Goal: Obtain resource: Download file/media

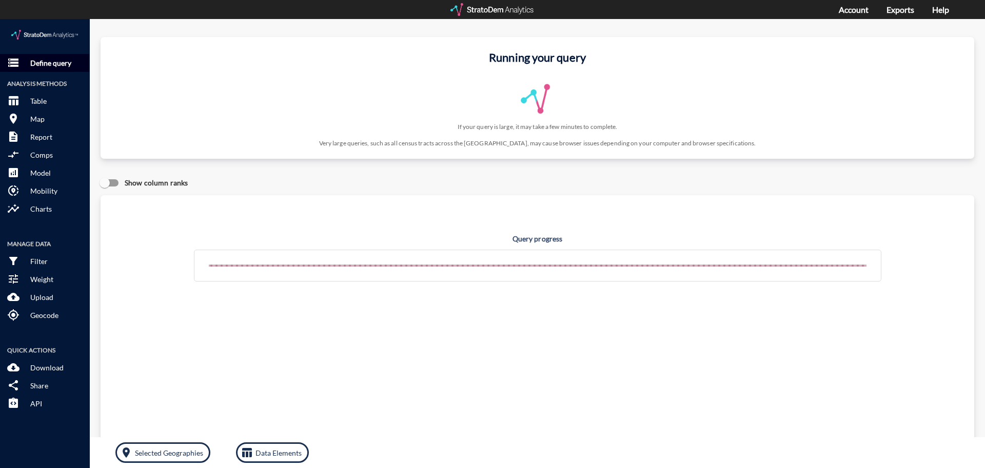
click p "Define query"
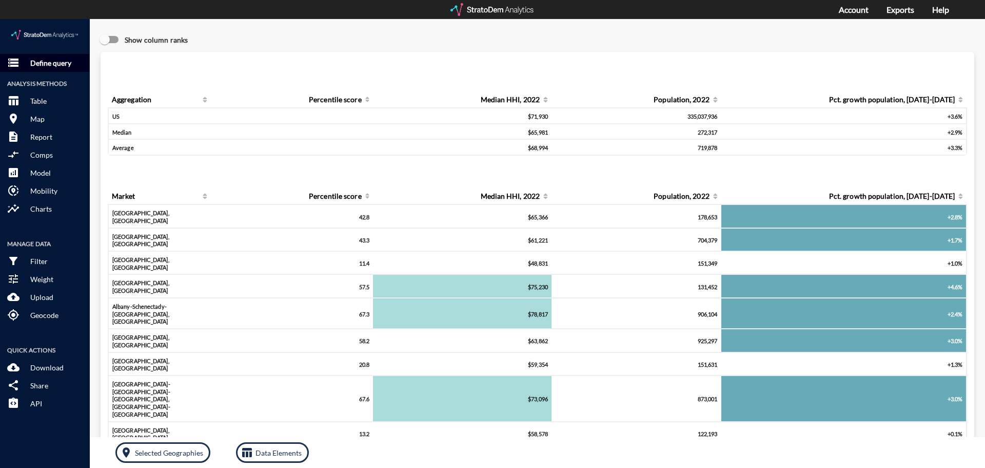
click p "Define query"
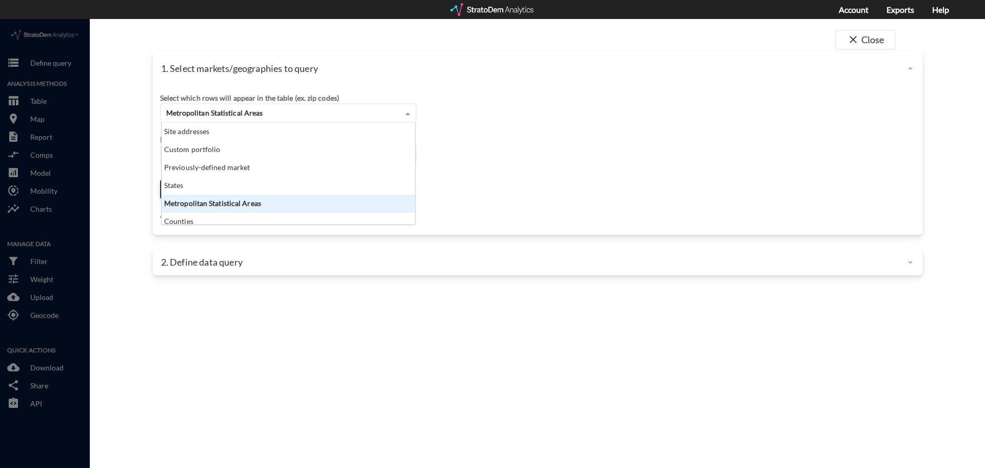
click span "Metropolitan Statistical Areas"
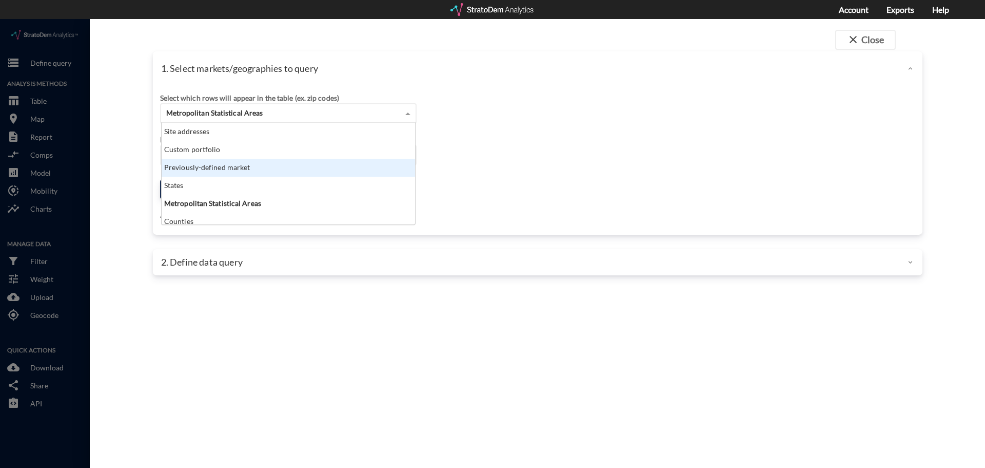
click div "Previously-defined market"
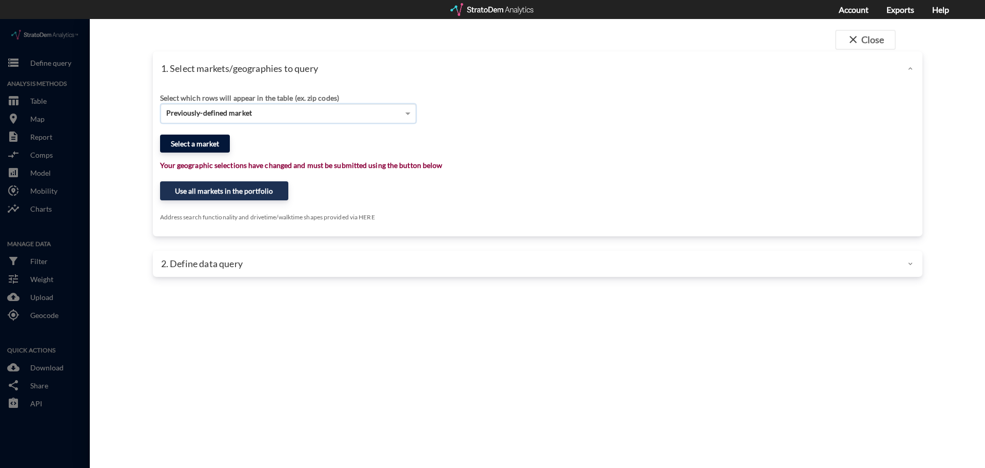
click button "Select a market"
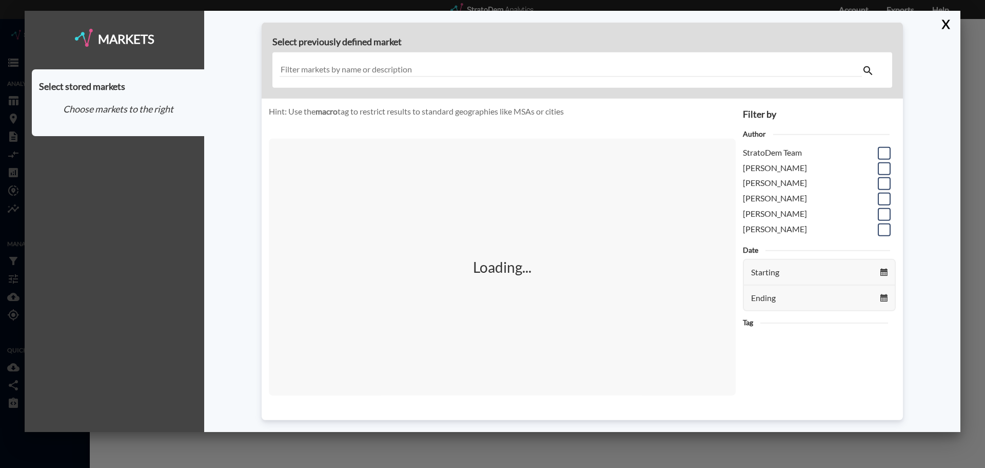
click at [399, 68] on input "text" at bounding box center [571, 70] width 583 height 14
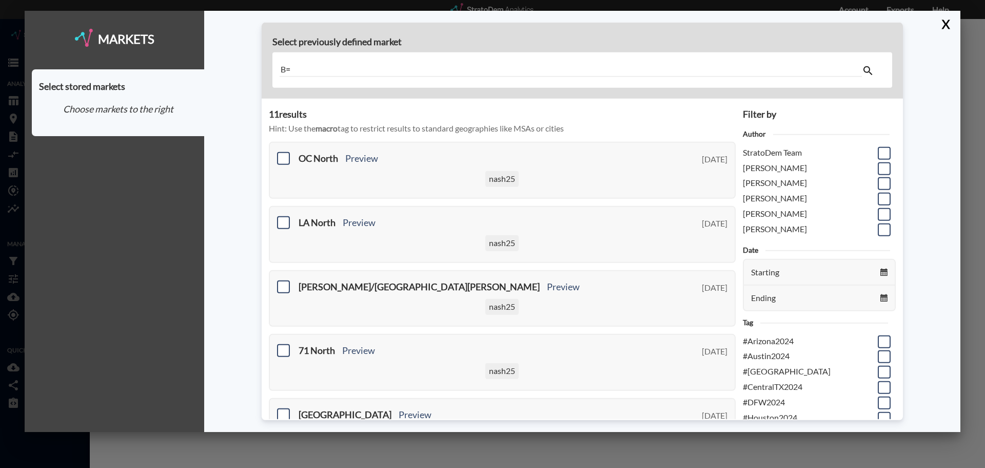
type input "B"
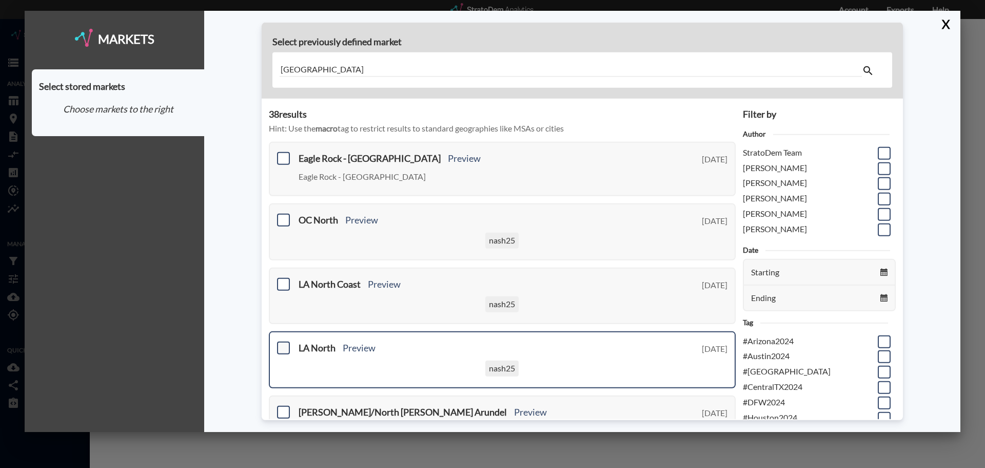
type input "[GEOGRAPHIC_DATA]"
click at [281, 347] on span at bounding box center [283, 347] width 13 height 13
click at [282, 343] on input "checkbox" at bounding box center [282, 343] width 0 height 0
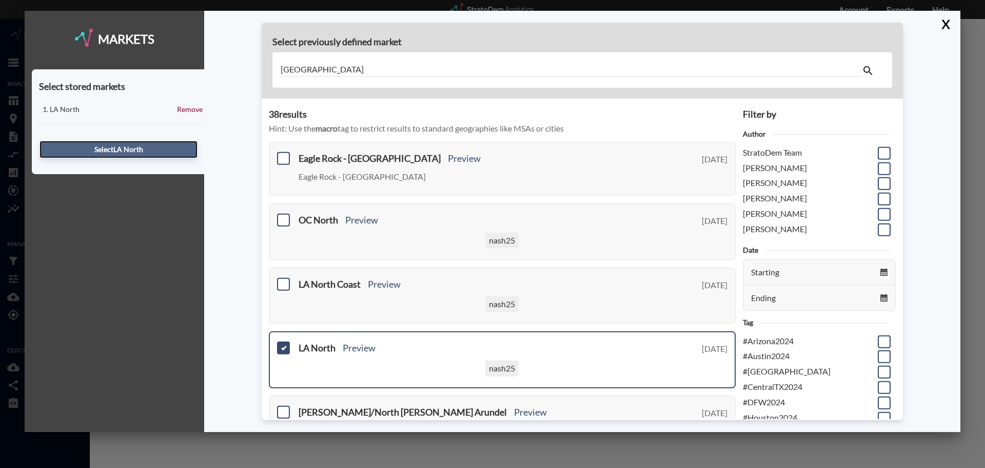
click at [105, 146] on button "Select LA North" at bounding box center [119, 149] width 158 height 17
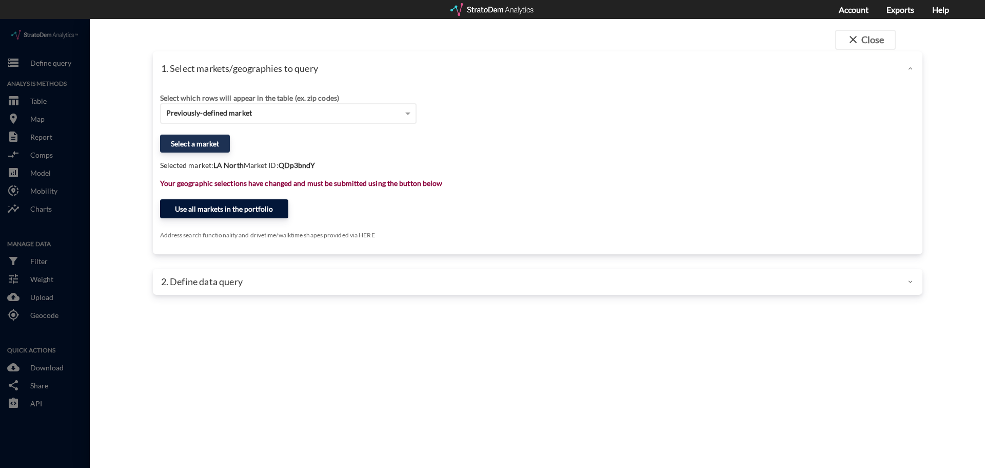
click button "Use all markets in the portfolio"
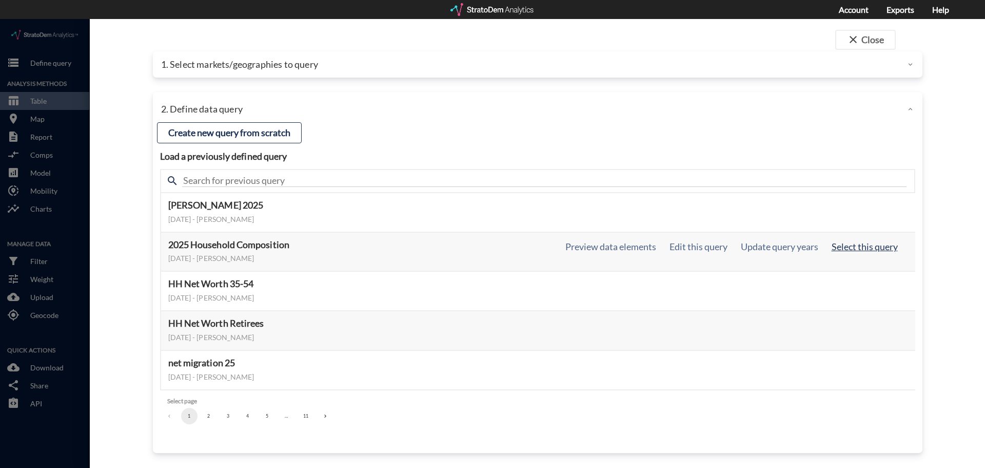
click button "Select this query"
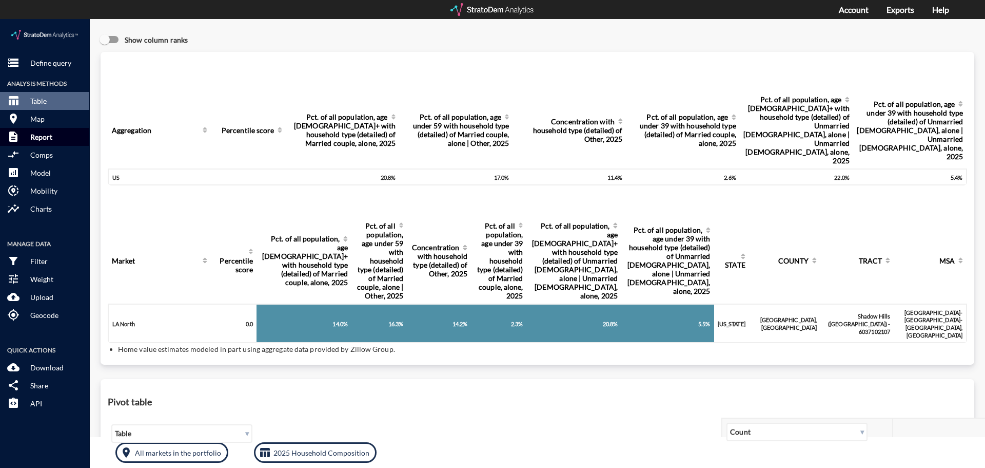
click p "Report"
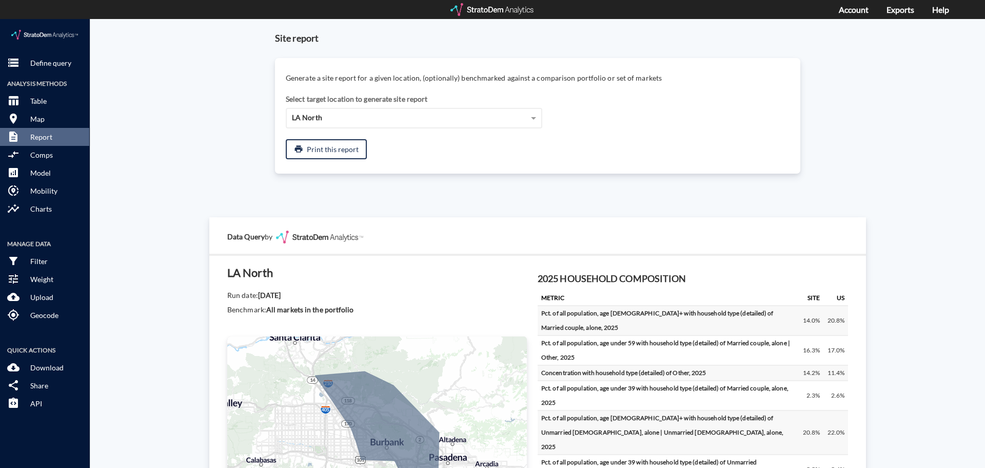
click div "Site report Generate a site report for a given location, (optionally) benchmark…"
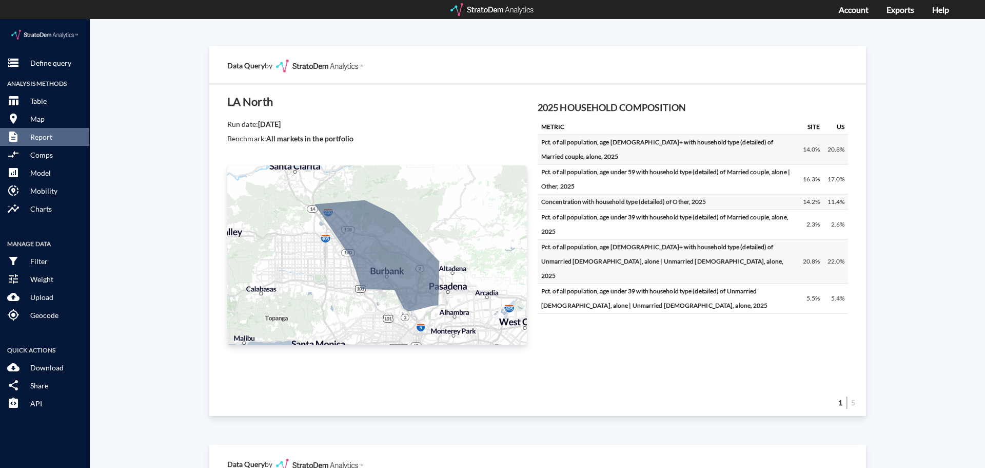
scroll to position [205, 0]
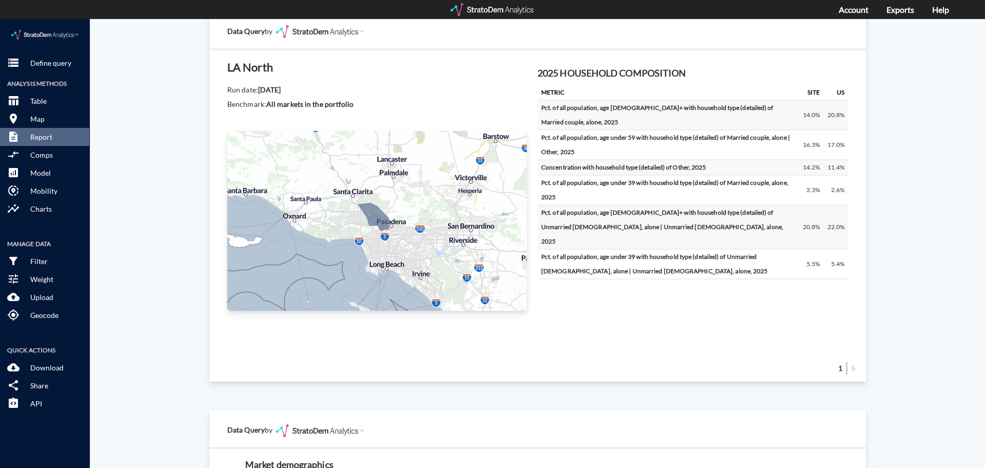
drag, startPoint x: 276, startPoint y: 262, endPoint x: 379, endPoint y: 200, distance: 120.8
click icon
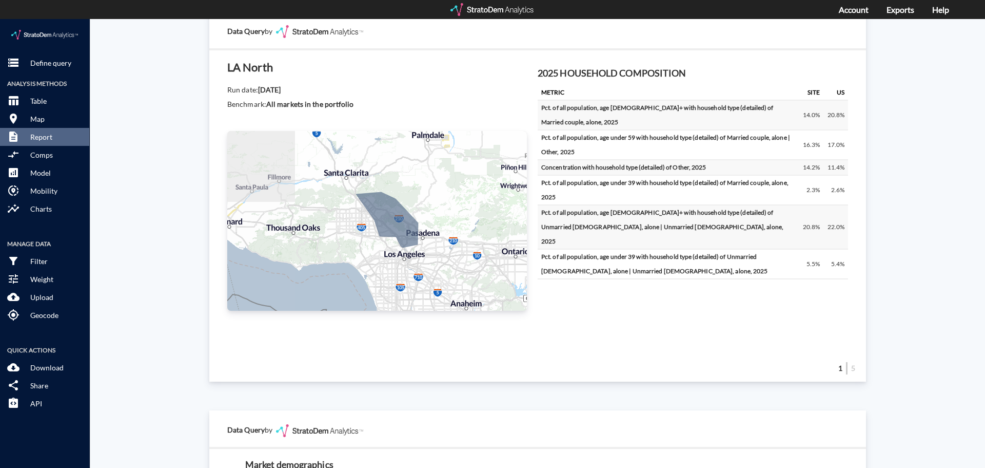
drag, startPoint x: 395, startPoint y: 189, endPoint x: 368, endPoint y: 237, distance: 55.4
click div "+ − CUSTOMIZE DATA Legend < 1 1 - 2 2 - 3 3 - 4 4 - 5 > 5 Draw a polygon Draw a…"
click div "Site report Generate a site report for a given location, (optionally) benchmark…"
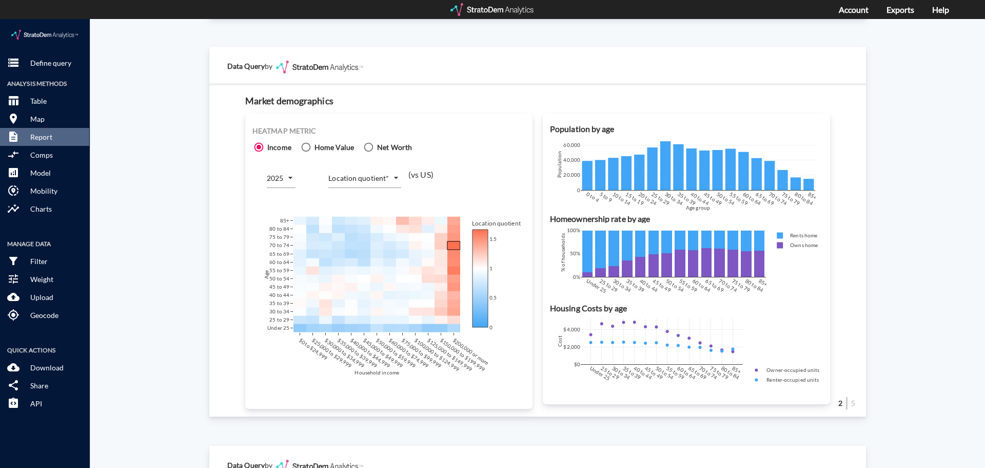
scroll to position [616, 0]
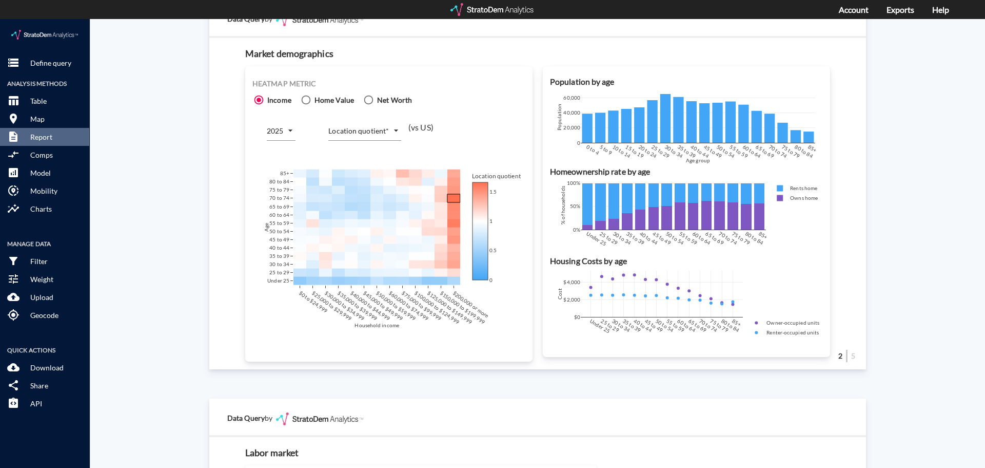
click body "/vantagepoint/us/-1 storage Define query Analysis Methods table_chart Table roo…"
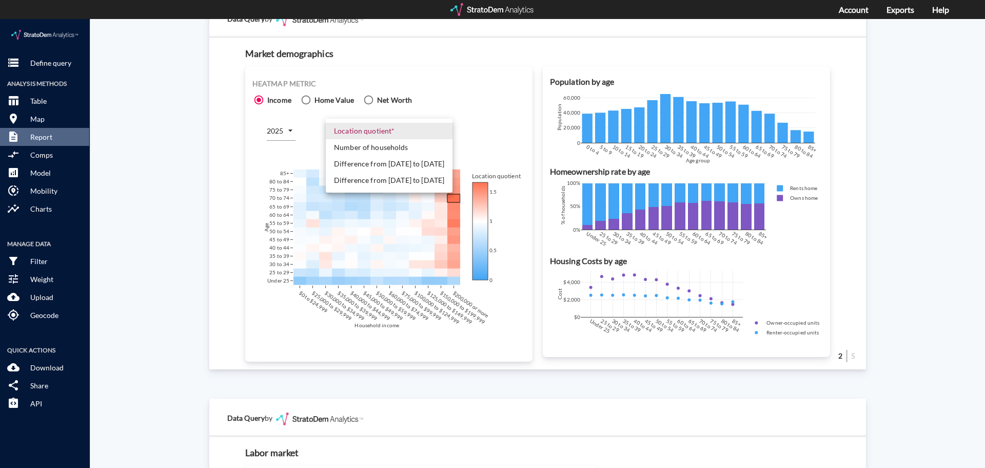
click li "Number of households"
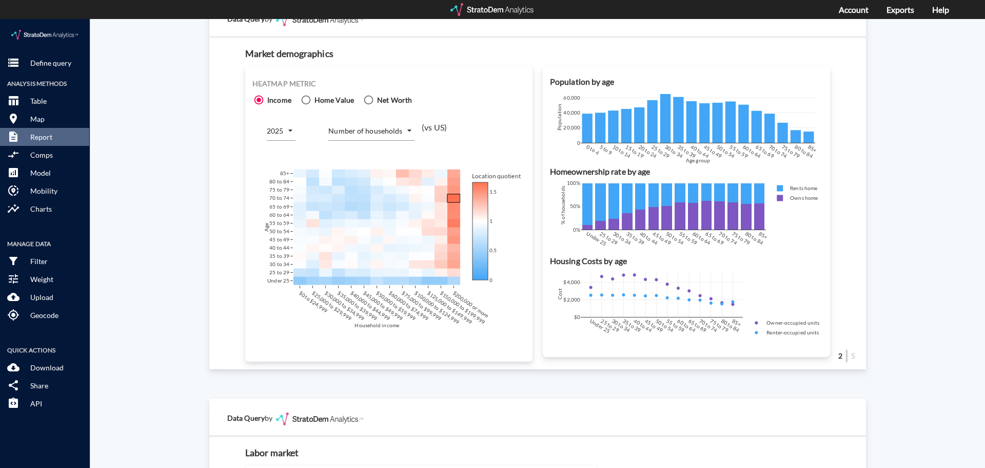
click div "Site report Generate a site report for a given location, (optionally) benchmark…"
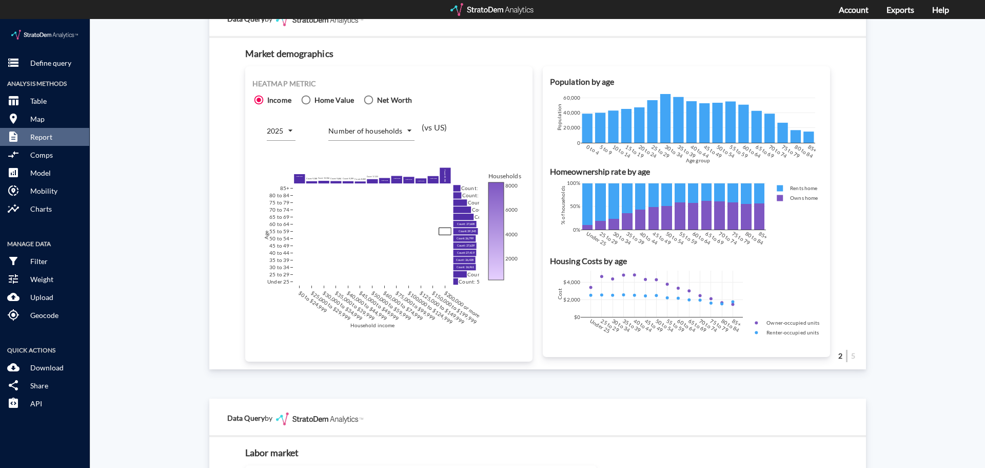
click body "/vantagepoint/us/-1 storage Define query Analysis Methods table_chart Table roo…"
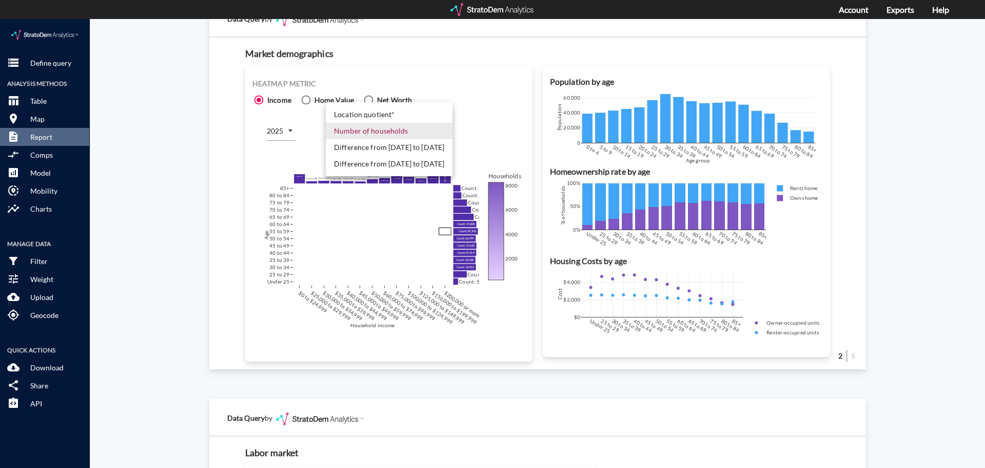
click li "Difference from [DATE] to [DATE]"
type input "COUNT_DIFF_FUTURE"
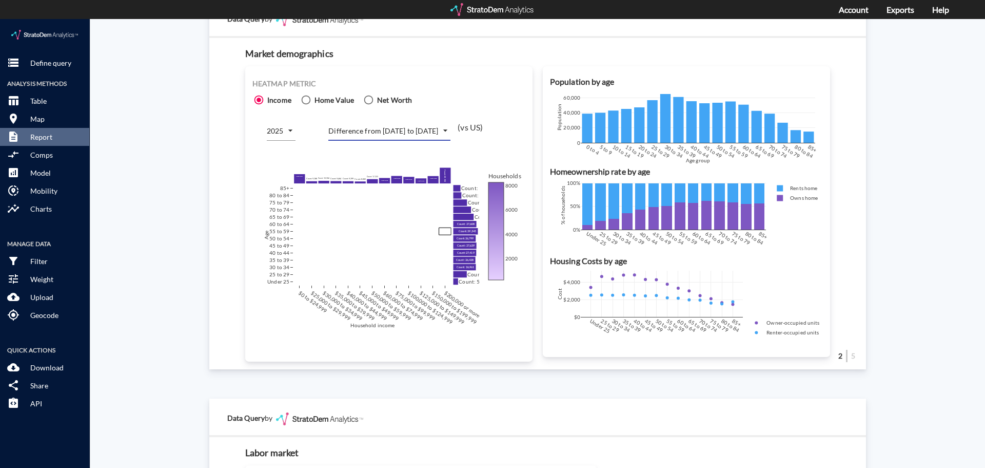
click div "Site report Generate a site report for a given location, (optionally) benchmark…"
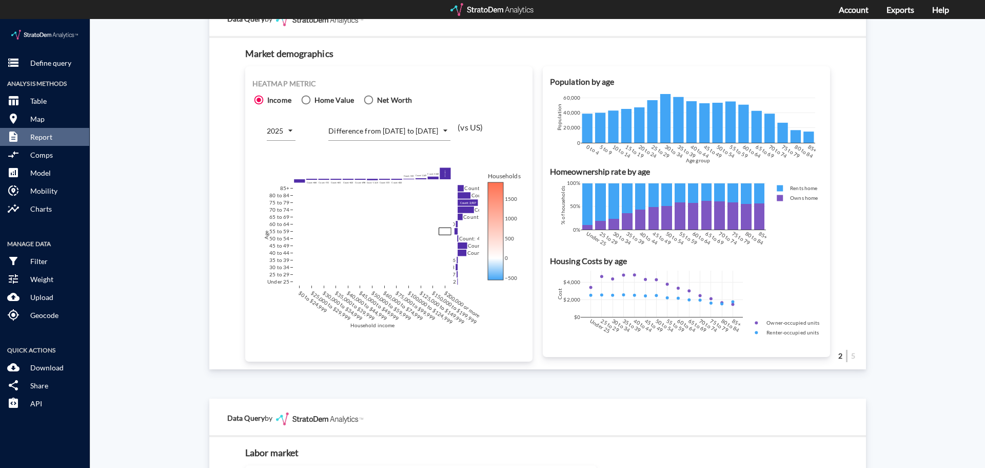
click div "Site report Generate a site report for a given location, (optionally) benchmark…"
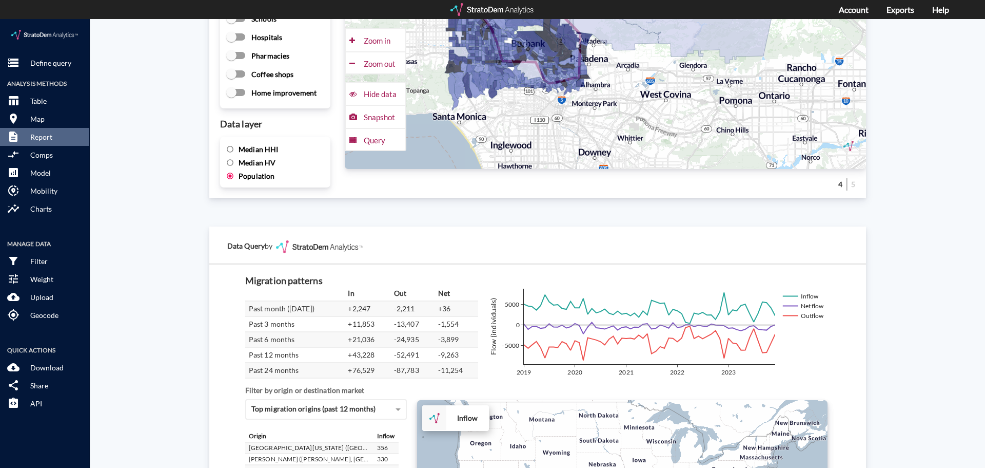
scroll to position [1735, 0]
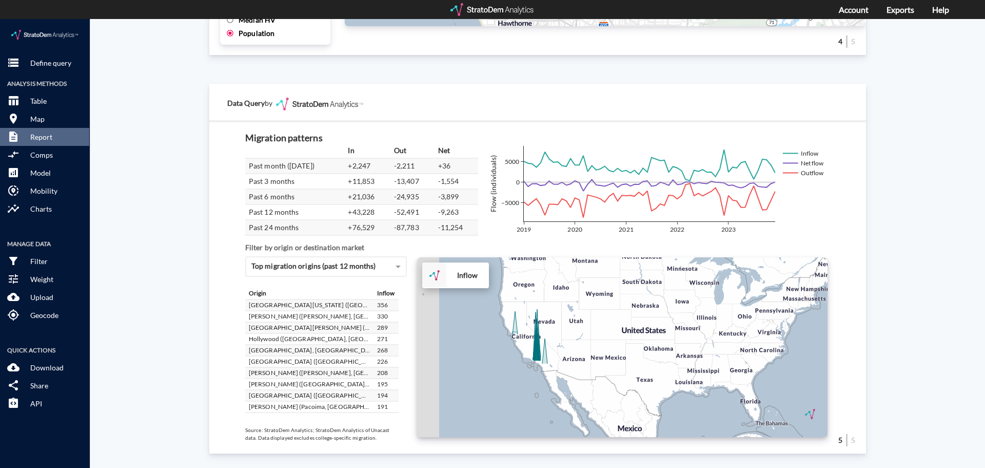
drag, startPoint x: 588, startPoint y: 349, endPoint x: 639, endPoint y: 330, distance: 54.2
click div "+ − Inflow CUSTOMIZE DATA Draw a polygon Draw a rectangle Draw a marker Edit la…"
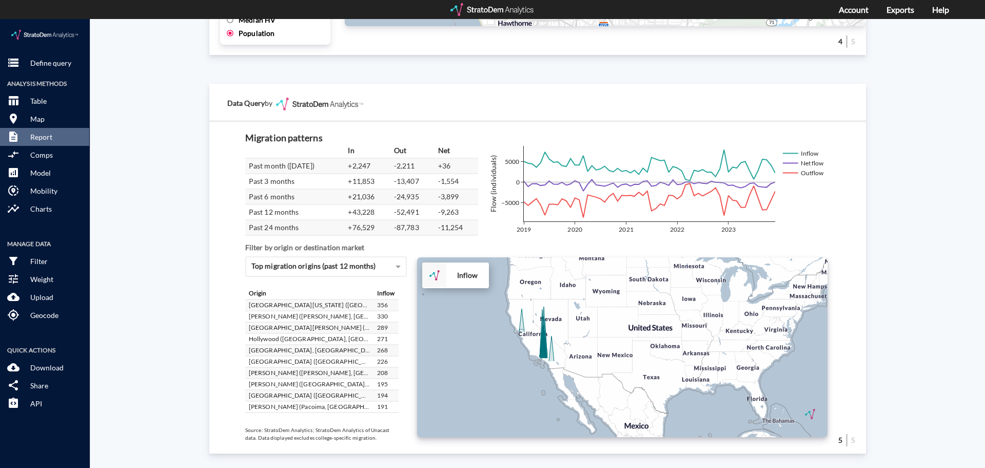
click div "+ − Inflow CUSTOMIZE DATA Draw a polygon Draw a rectangle Draw a marker Edit la…"
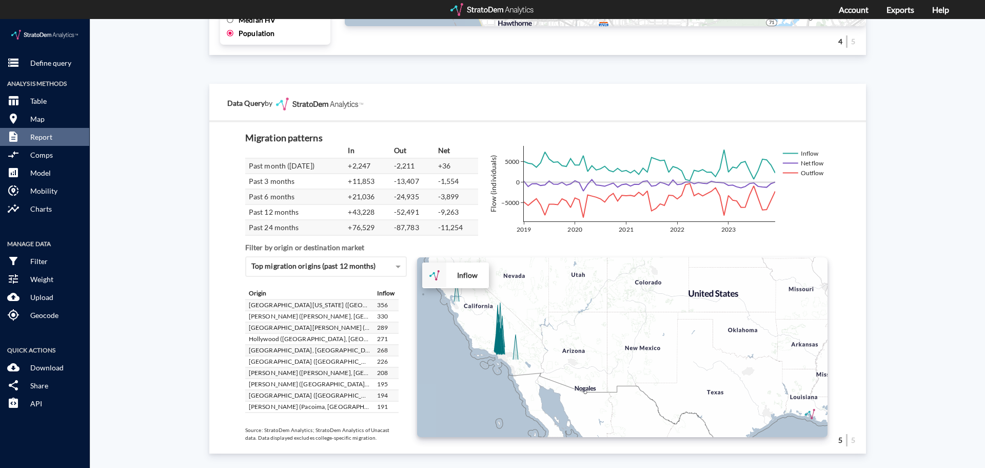
drag, startPoint x: 575, startPoint y: 334, endPoint x: 601, endPoint y: 329, distance: 26.6
click div "+ − Inflow CUSTOMIZE DATA Draw a polygon Draw a rectangle Draw a marker Edit la…"
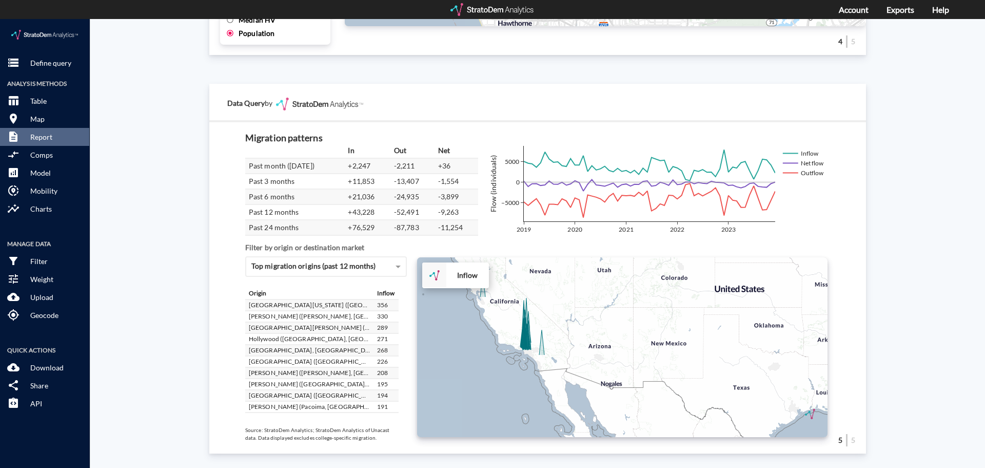
click div "+ − Inflow CUSTOMIZE DATA Draw a polygon Draw a rectangle Draw a marker Edit la…"
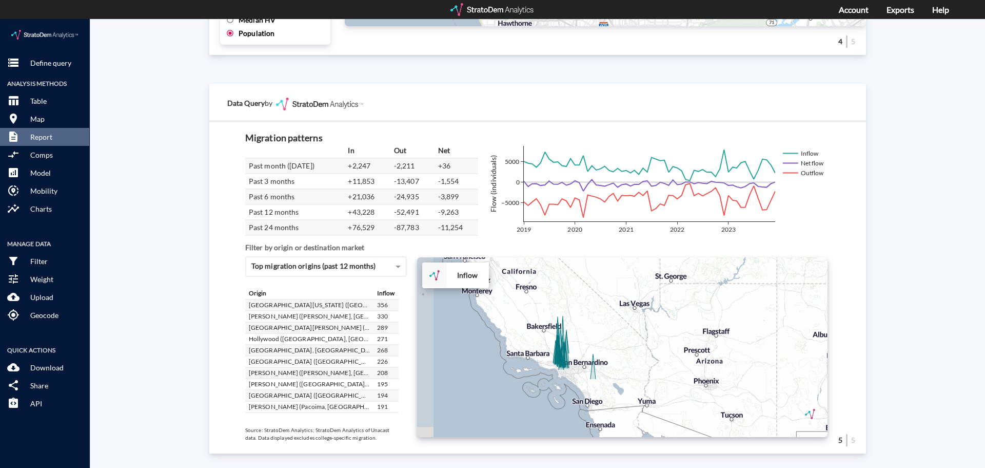
drag, startPoint x: 564, startPoint y: 329, endPoint x: 658, endPoint y: 350, distance: 96.5
click div "+ − Inflow CUSTOMIZE DATA Draw a polygon Draw a rectangle Draw a marker Edit la…"
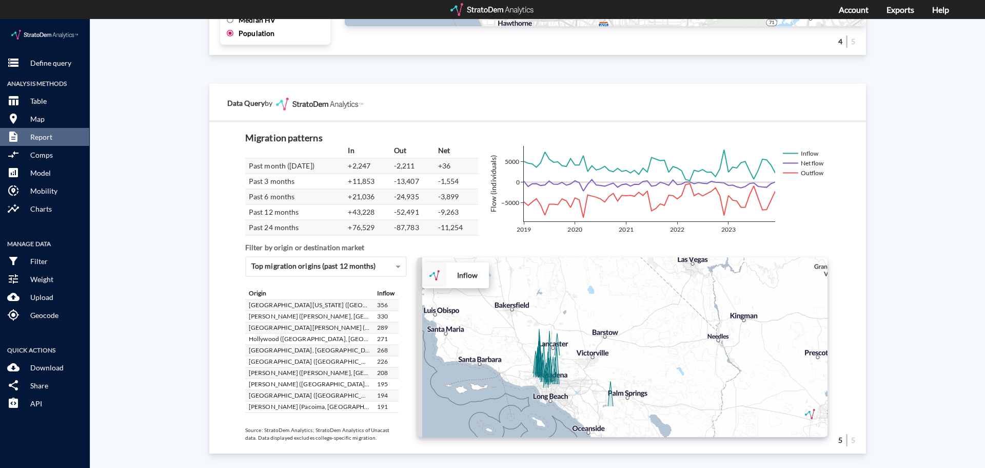
drag, startPoint x: 589, startPoint y: 320, endPoint x: 663, endPoint y: 326, distance: 74.2
click div "+ − Inflow CUSTOMIZE DATA Draw a polygon Draw a rectangle Draw a marker Edit la…"
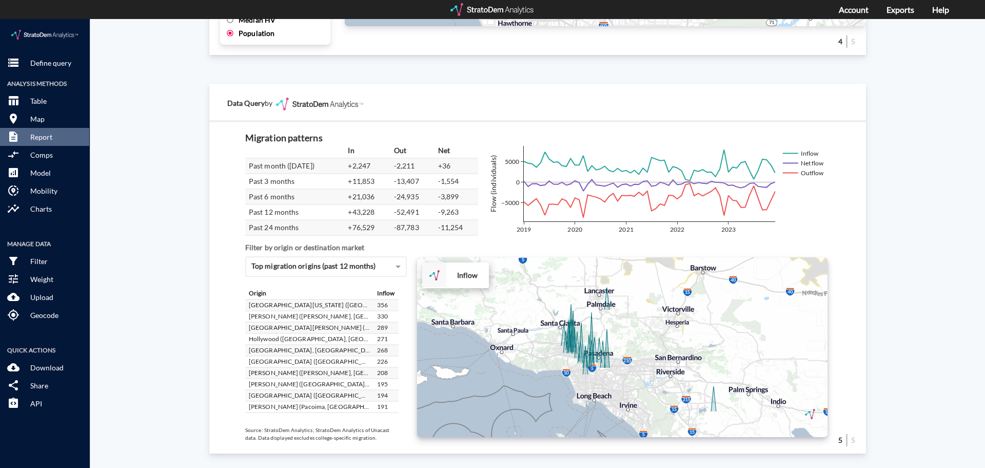
drag, startPoint x: 638, startPoint y: 338, endPoint x: 631, endPoint y: 333, distance: 8.5
click div "+ − Inflow CUSTOMIZE DATA Draw a polygon Draw a rectangle Draw a marker Edit la…"
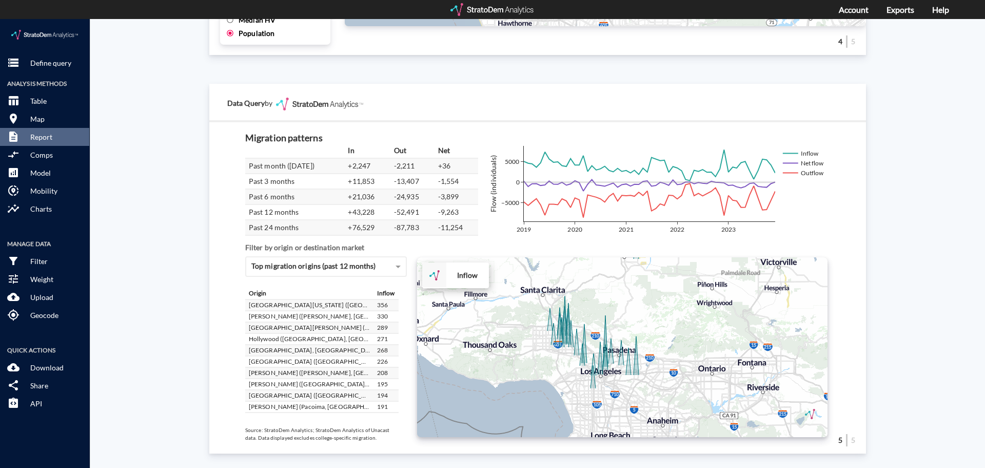
drag, startPoint x: 632, startPoint y: 341, endPoint x: 695, endPoint y: 341, distance: 63.6
click div "+ − Inflow CUSTOMIZE DATA Draw a polygon Draw a rectangle Draw a marker Edit la…"
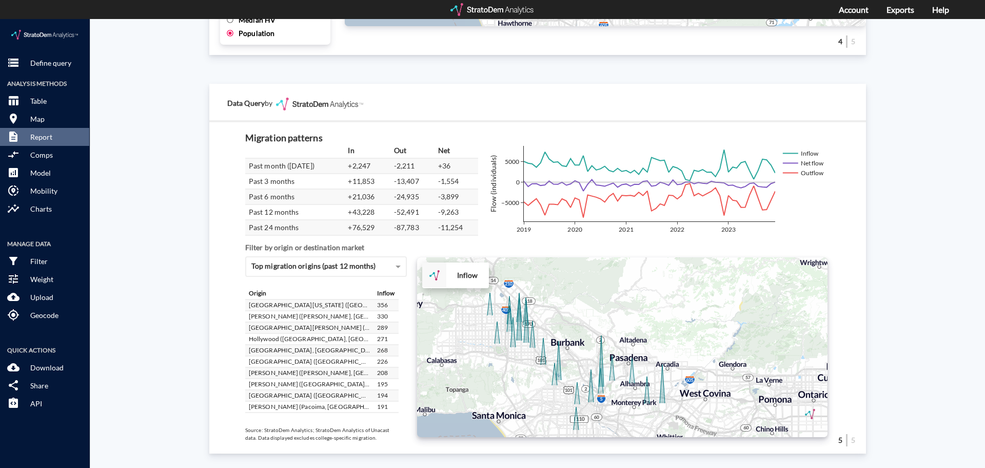
drag, startPoint x: 673, startPoint y: 346, endPoint x: 763, endPoint y: 372, distance: 93.9
click div "+ − Inflow CUSTOMIZE DATA Draw a polygon Draw a rectangle Draw a marker Edit la…"
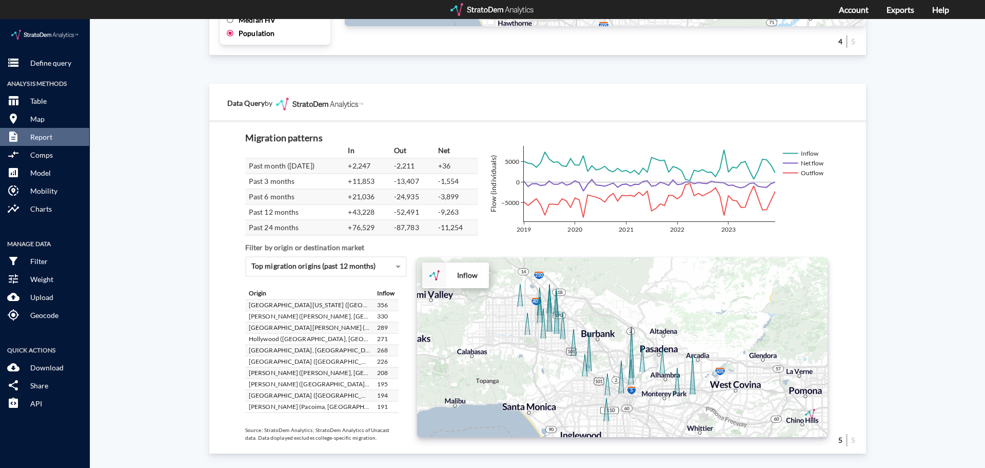
drag, startPoint x: 724, startPoint y: 367, endPoint x: 739, endPoint y: 353, distance: 21.0
click div "+ − Inflow CUSTOMIZE DATA Draw a polygon Draw a rectangle Draw a marker Edit la…"
click p "Download"
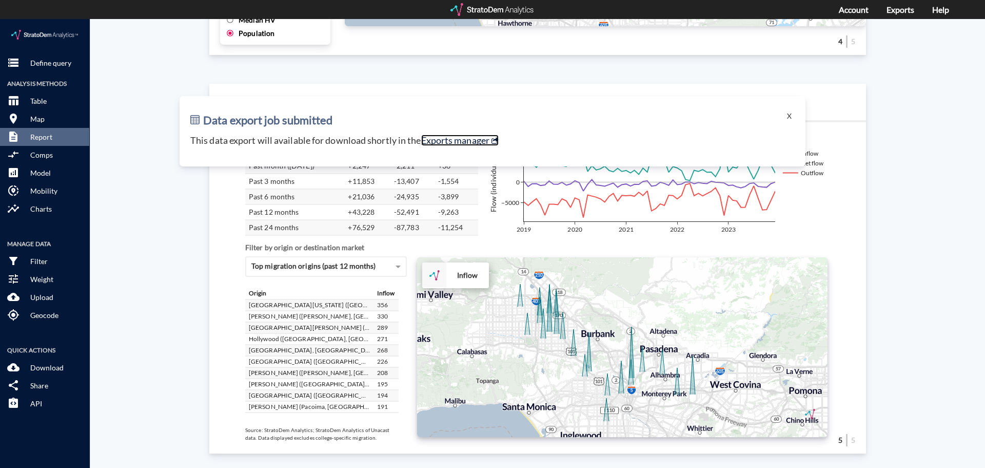
click link "Exports manager"
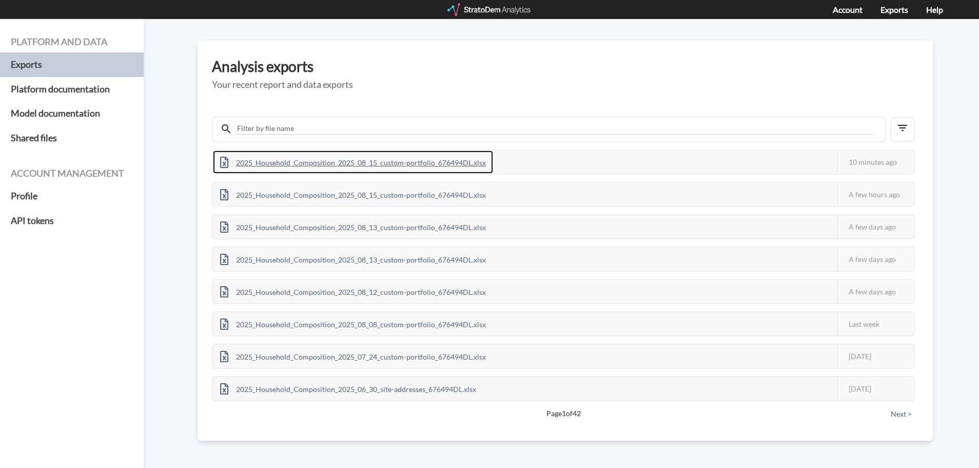
click at [398, 161] on div "2025_Household_Composition_2025_08_15_custom-portfolio_676494DL.xlsx" at bounding box center [353, 161] width 280 height 23
